Goal: Information Seeking & Learning: Learn about a topic

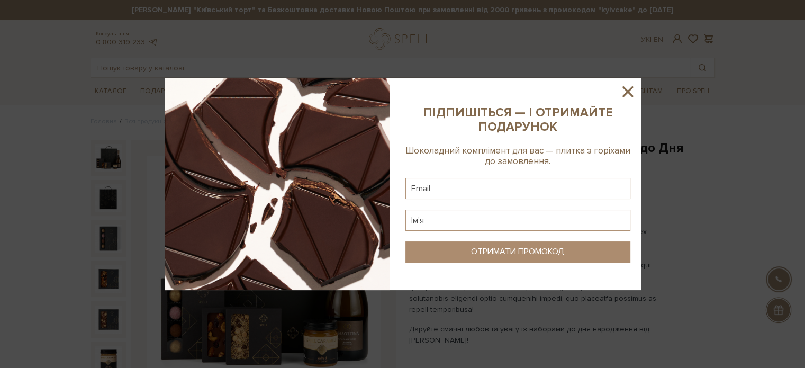
drag, startPoint x: 626, startPoint y: 88, endPoint x: 577, endPoint y: 83, distance: 50.0
click at [626, 88] on icon at bounding box center [627, 92] width 18 height 18
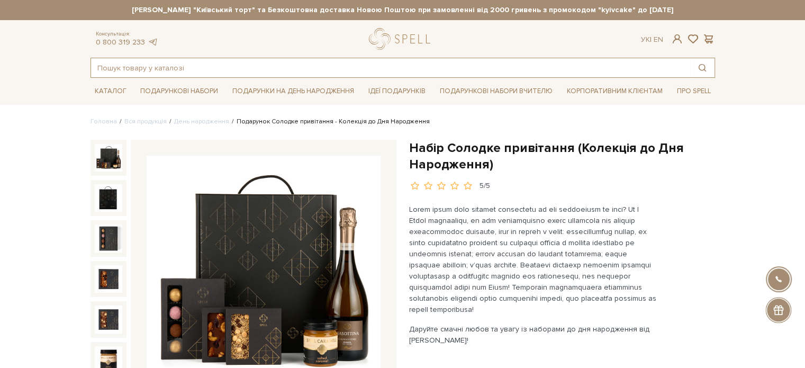
click at [154, 69] on input "text" at bounding box center [390, 67] width 599 height 19
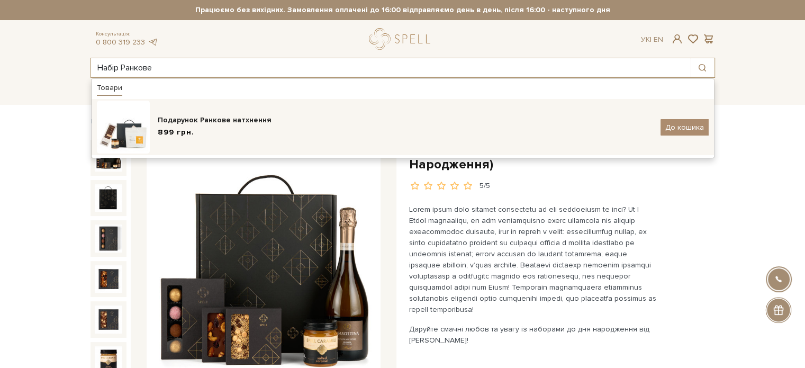
type input "Набір Ранкове"
click at [222, 131] on div "899 грн." at bounding box center [405, 132] width 495 height 11
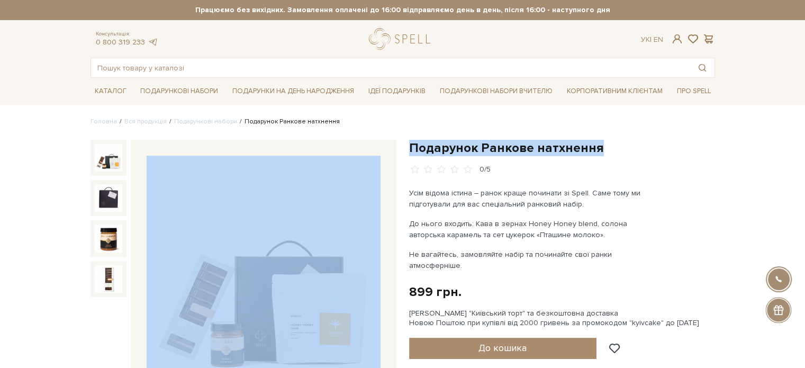
drag, startPoint x: 473, startPoint y: 145, endPoint x: 398, endPoint y: 143, distance: 75.1
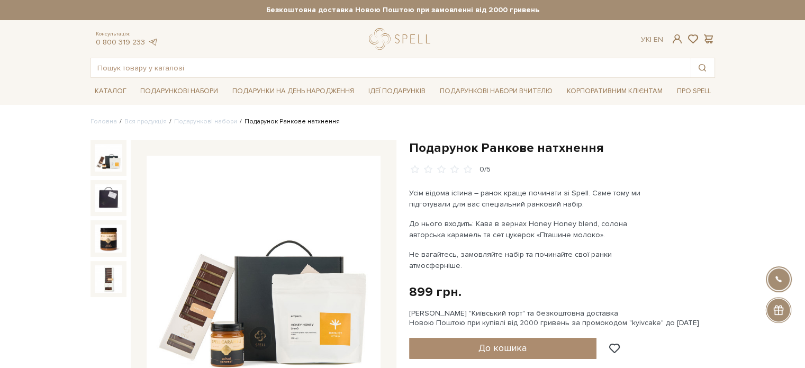
drag, startPoint x: 435, startPoint y: 139, endPoint x: 449, endPoint y: 117, distance: 26.4
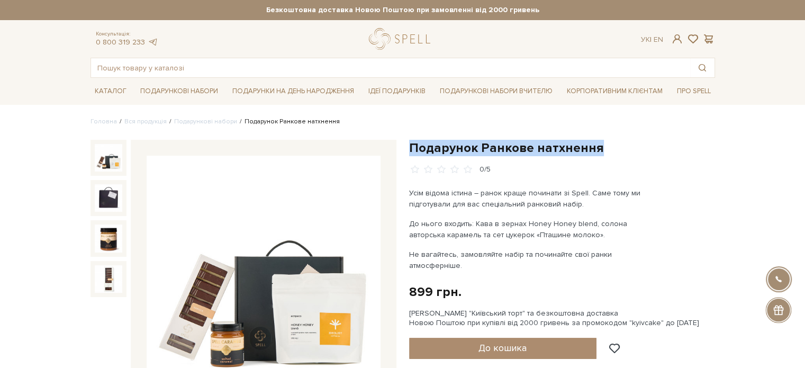
drag, startPoint x: 562, startPoint y: 147, endPoint x: 418, endPoint y: 145, distance: 143.4
click at [409, 145] on h1 "Подарунок Ранкове натхнення" at bounding box center [562, 148] width 306 height 16
copy h1 "Подарунок Ранкове натхнення"
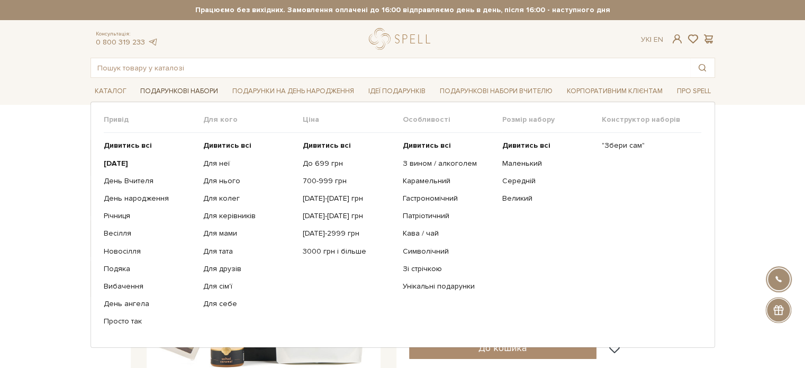
click at [149, 92] on link "Подарункові набори" at bounding box center [179, 91] width 86 height 16
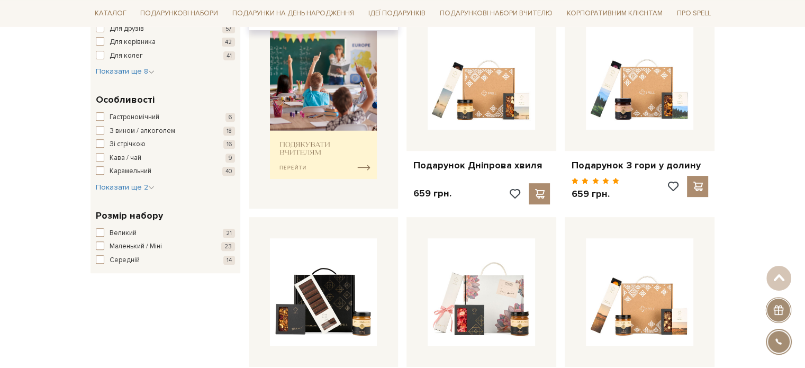
scroll to position [370, 0]
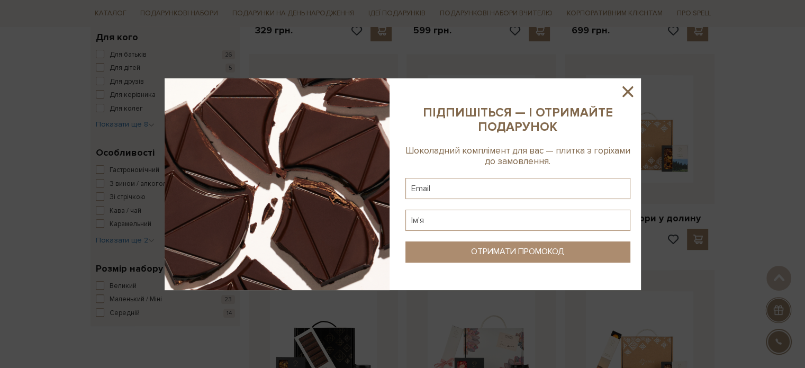
click at [630, 90] on icon at bounding box center [627, 92] width 18 height 18
